Goal: Feedback & Contribution: Leave review/rating

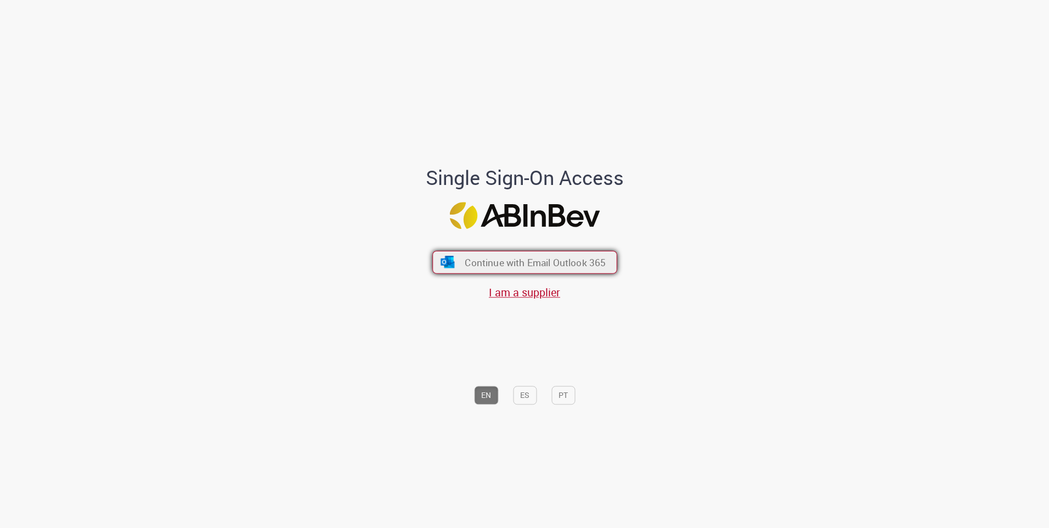
click at [529, 264] on span "Continue with Email Outlook 365" at bounding box center [535, 262] width 141 height 13
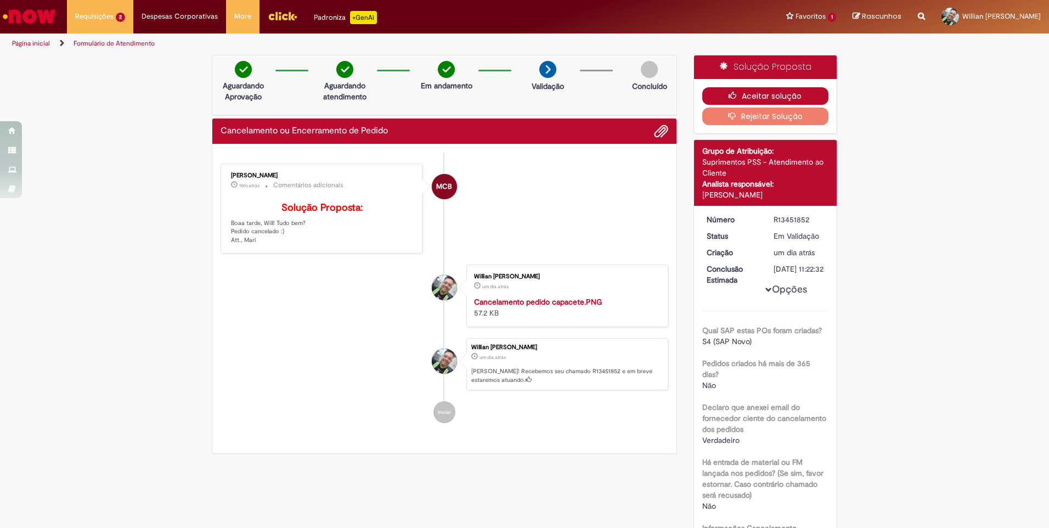
click at [777, 94] on button "Aceitar solução" at bounding box center [765, 96] width 127 height 18
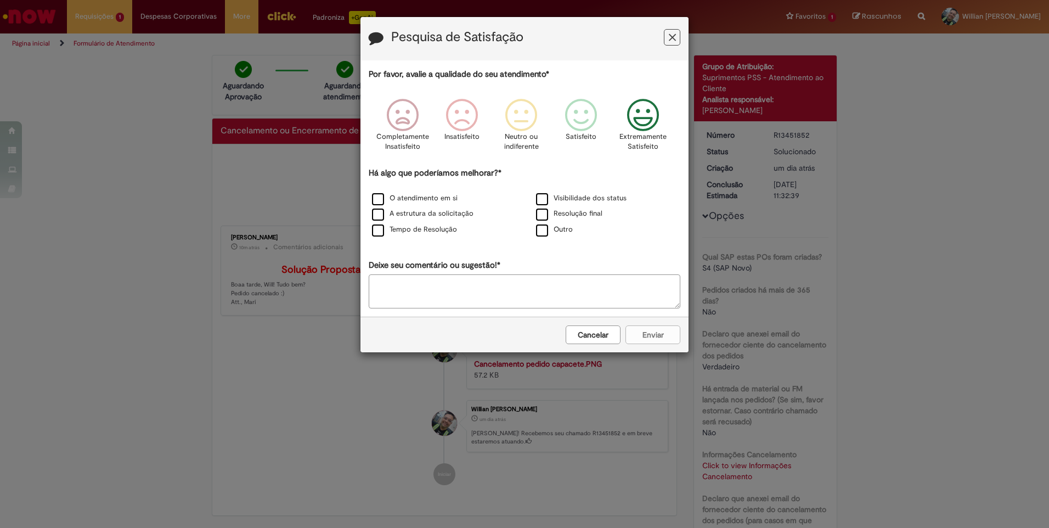
click at [663, 114] on icon "Feedback" at bounding box center [643, 115] width 41 height 33
click at [663, 94] on div "Extremamente Satisfeito" at bounding box center [643, 128] width 63 height 75
click at [579, 214] on label "Resolução final" at bounding box center [569, 213] width 66 height 10
click at [434, 196] on label "O atendimento em si" at bounding box center [415, 198] width 86 height 10
click at [657, 337] on button "Enviar" at bounding box center [652, 334] width 55 height 19
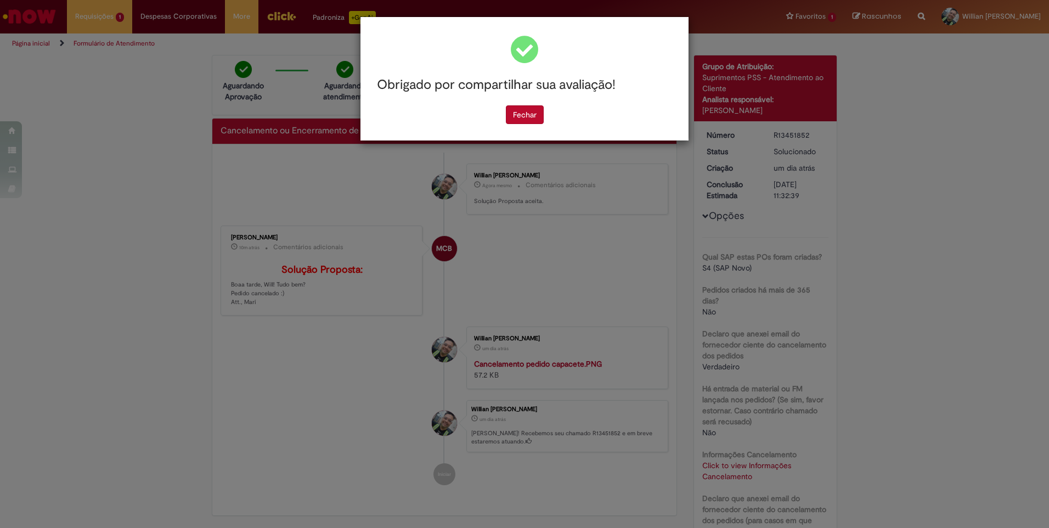
click at [536, 125] on div "Obrigado por compartilhar sua avaliação! [GEOGRAPHIC_DATA]" at bounding box center [524, 78] width 328 height 123
click at [536, 120] on button "Fechar" at bounding box center [525, 114] width 38 height 19
